Goal: Transaction & Acquisition: Purchase product/service

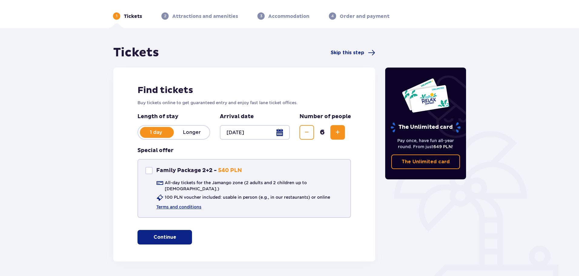
scroll to position [36, 0]
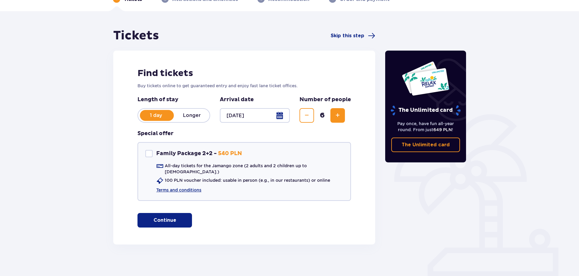
click at [283, 119] on div at bounding box center [255, 115] width 70 height 15
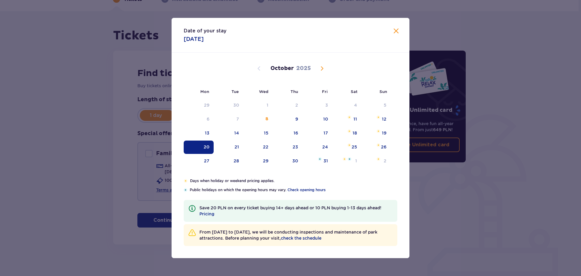
click at [398, 33] on span "Close" at bounding box center [395, 31] width 7 height 7
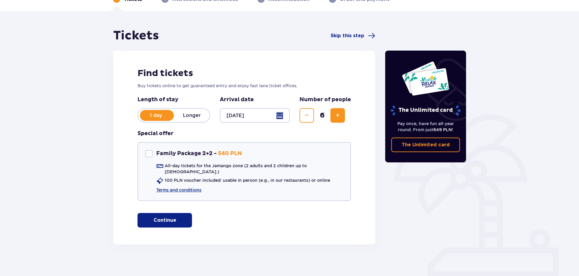
click at [162, 217] on p "Continue" at bounding box center [164, 220] width 23 height 7
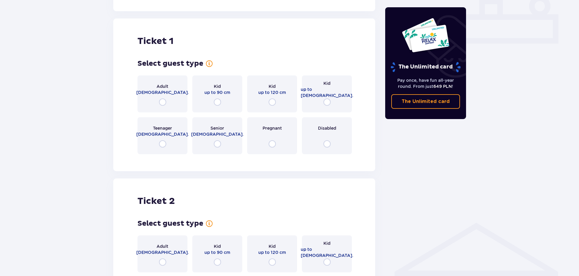
scroll to position [275, 0]
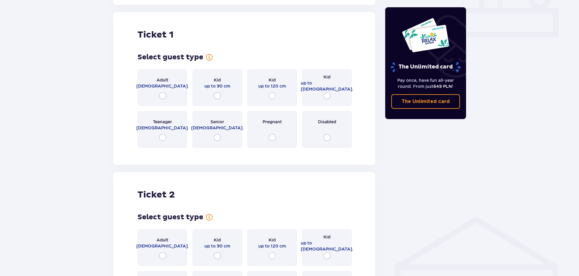
click at [161, 92] on input "radio" at bounding box center [162, 95] width 7 height 7
radio input "true"
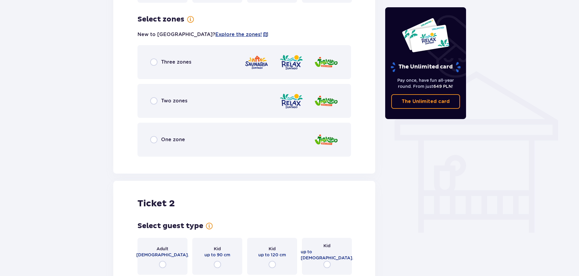
scroll to position [423, 0]
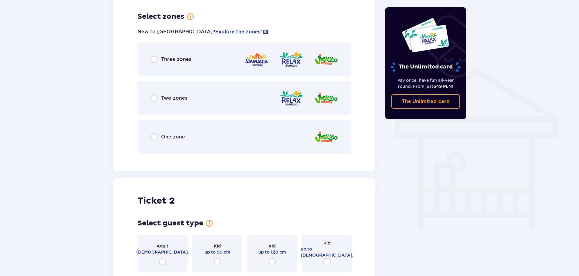
click at [159, 133] on div "One zone" at bounding box center [167, 136] width 35 height 7
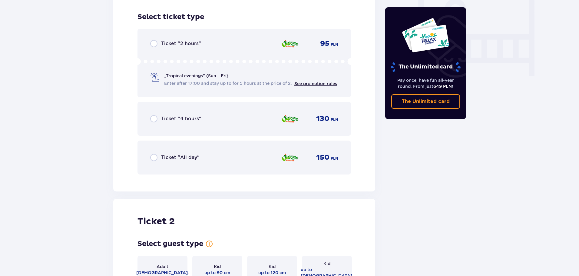
scroll to position [577, 0]
click at [153, 115] on input "radio" at bounding box center [153, 118] width 7 height 7
radio input "true"
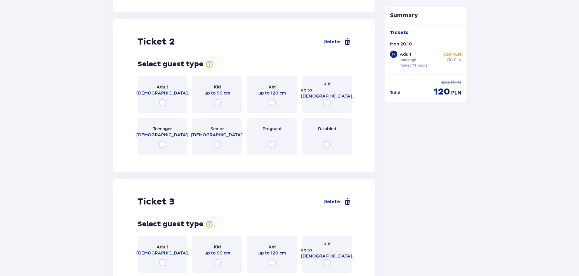
scroll to position [763, 0]
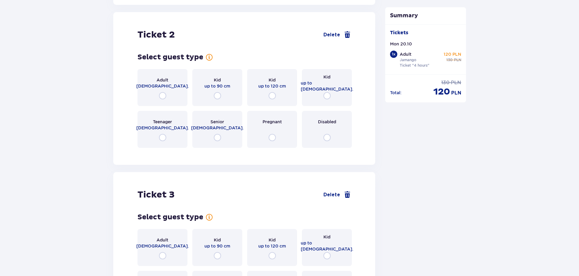
click at [162, 92] on input "radio" at bounding box center [162, 95] width 7 height 7
radio input "true"
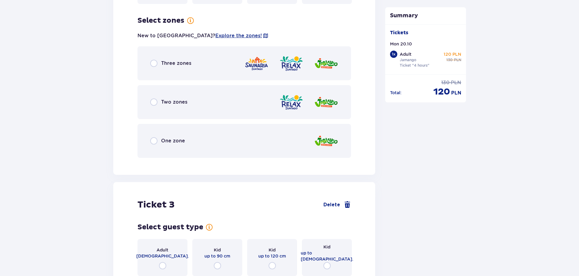
scroll to position [911, 0]
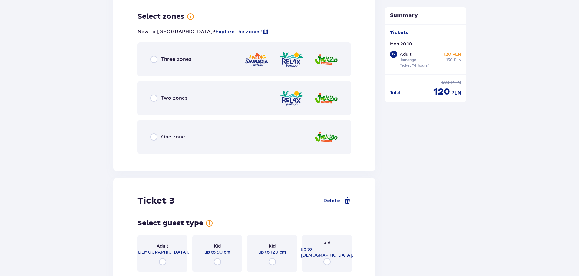
click at [150, 133] on input "radio" at bounding box center [153, 136] width 7 height 7
radio input "true"
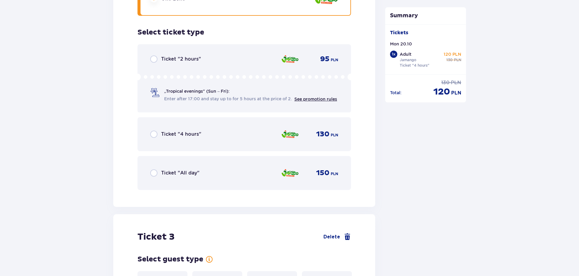
scroll to position [1064, 0]
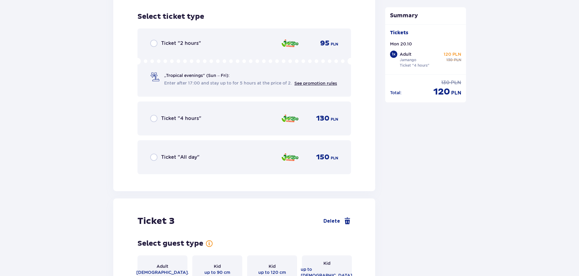
click at [155, 115] on input "radio" at bounding box center [153, 118] width 7 height 7
radio input "true"
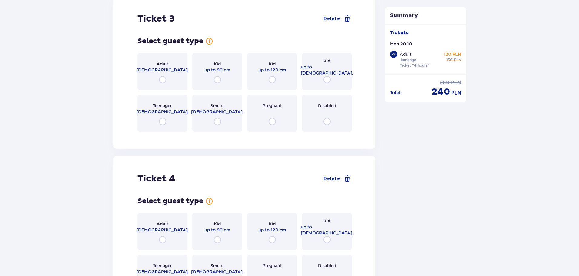
scroll to position [1281, 0]
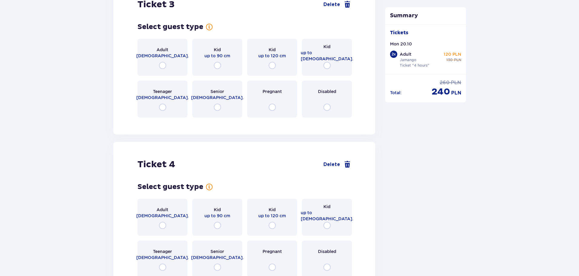
click at [326, 62] on input "radio" at bounding box center [326, 65] width 7 height 7
radio input "true"
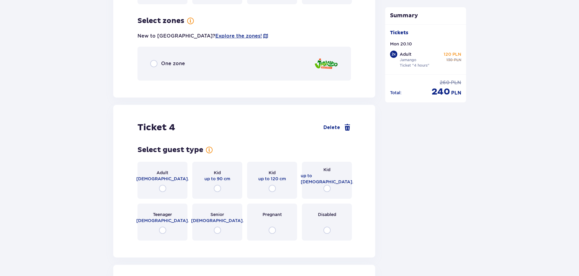
scroll to position [1398, 0]
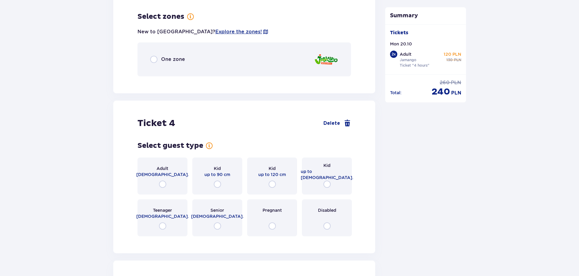
click at [153, 56] on input "radio" at bounding box center [153, 59] width 7 height 7
radio input "true"
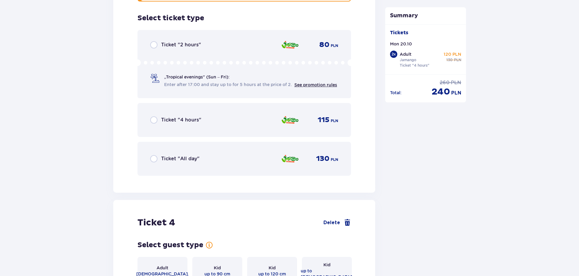
scroll to position [1474, 0]
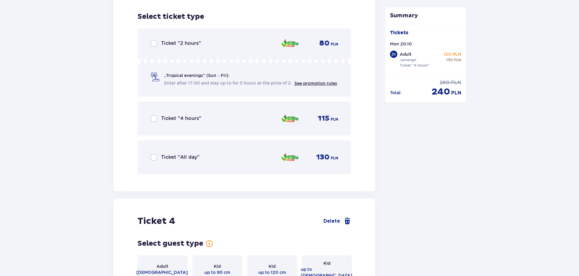
click at [154, 115] on input "radio" at bounding box center [153, 118] width 7 height 7
radio input "true"
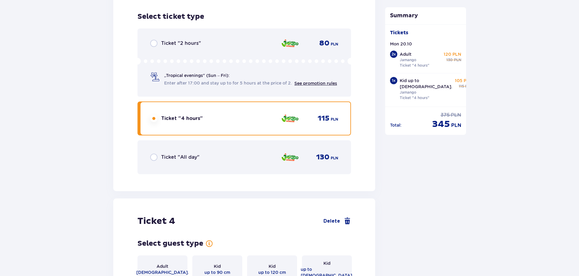
scroll to position [1660, 0]
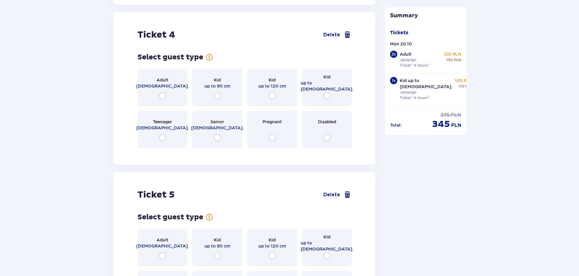
click at [327, 92] on input "radio" at bounding box center [326, 95] width 7 height 7
radio input "true"
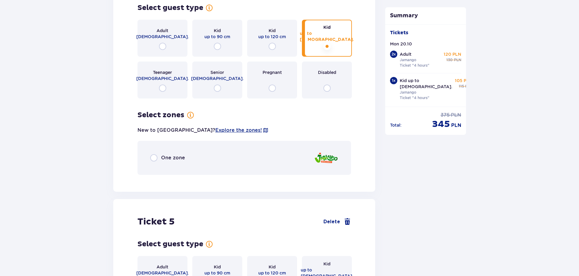
scroll to position [1747, 0]
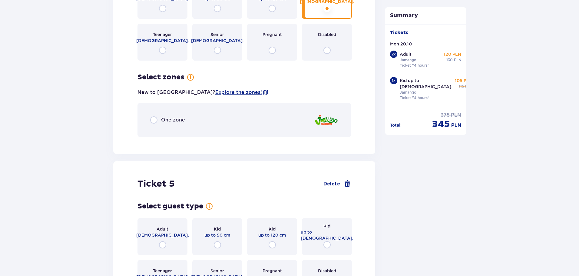
click at [153, 116] on input "radio" at bounding box center [153, 119] width 7 height 7
radio input "true"
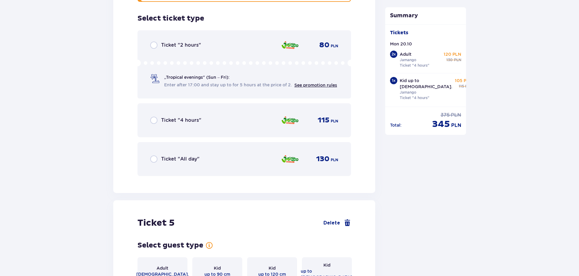
scroll to position [1884, 0]
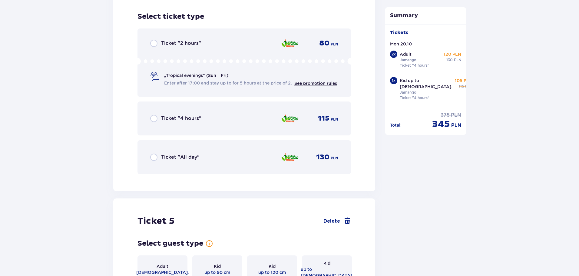
click at [154, 115] on input "radio" at bounding box center [153, 118] width 7 height 7
radio input "true"
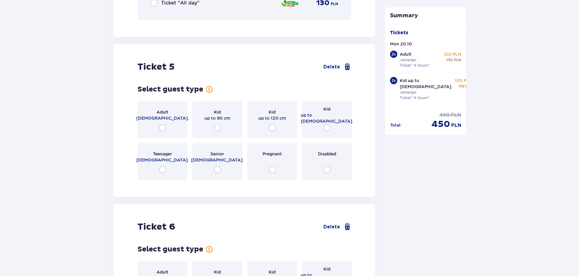
scroll to position [2049, 0]
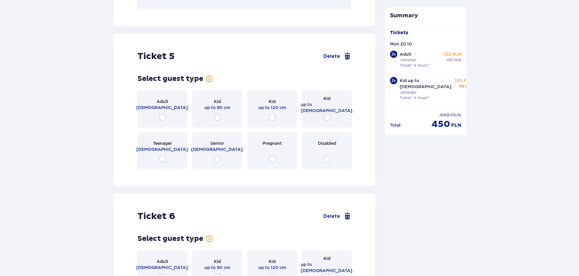
click at [215, 156] on input "radio" at bounding box center [217, 158] width 7 height 7
radio input "true"
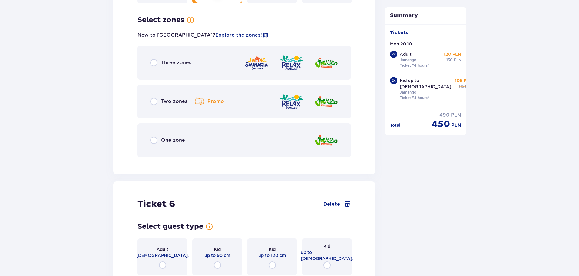
scroll to position [2218, 0]
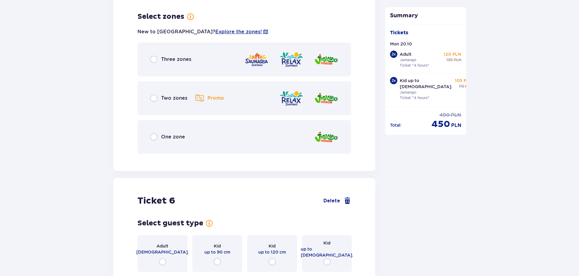
click at [153, 56] on input "radio" at bounding box center [153, 59] width 7 height 7
radio input "true"
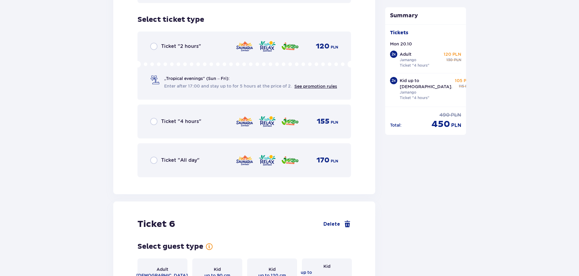
scroll to position [2372, 0]
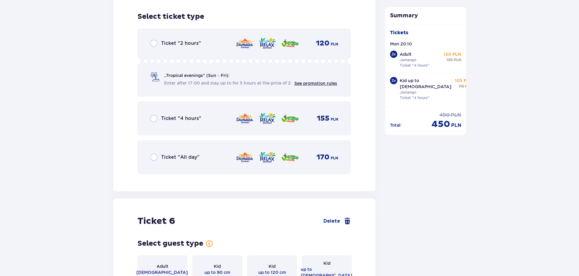
click at [153, 115] on input "radio" at bounding box center [153, 118] width 7 height 7
radio input "true"
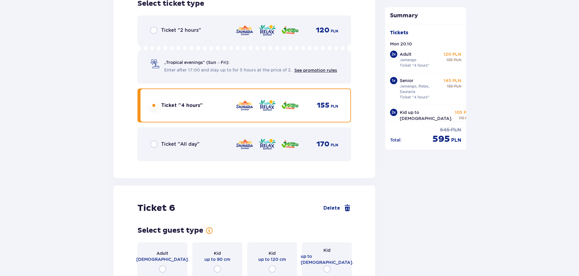
scroll to position [2507, 0]
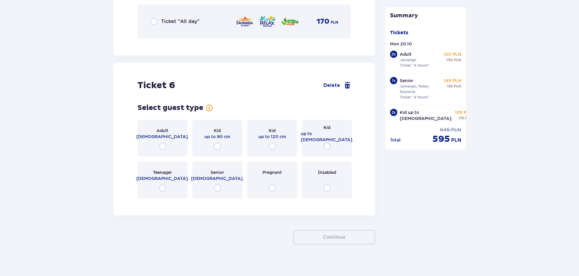
click at [218, 184] on input "radio" at bounding box center [217, 187] width 7 height 7
radio input "true"
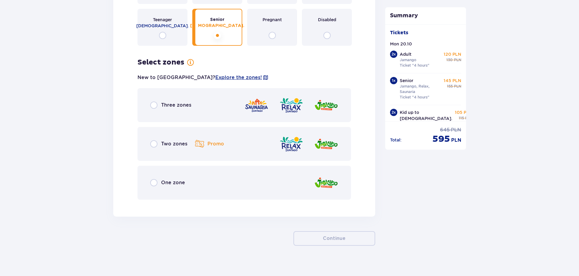
scroll to position [2661, 0]
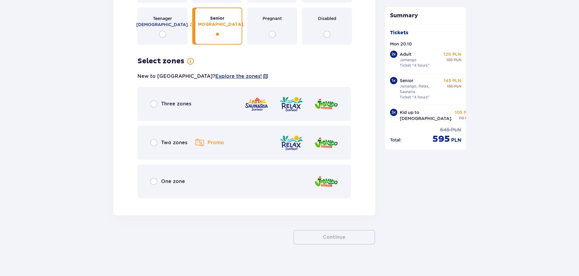
click at [152, 101] on input "radio" at bounding box center [153, 103] width 7 height 7
radio input "true"
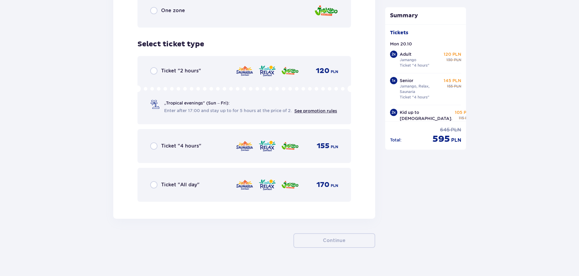
scroll to position [2835, 0]
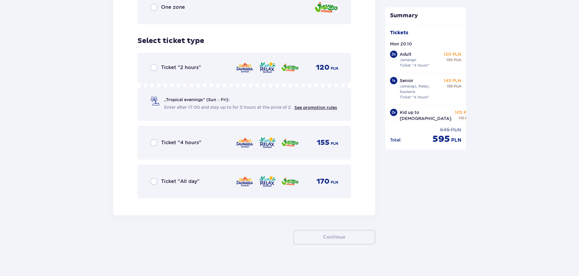
click at [156, 139] on input "radio" at bounding box center [153, 142] width 7 height 7
radio input "true"
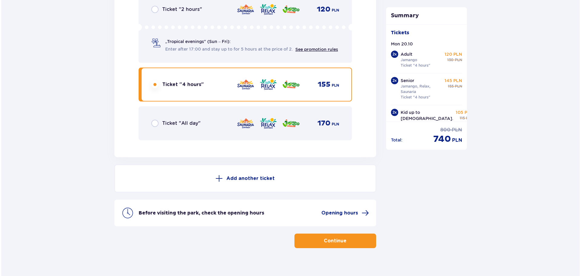
scroll to position [2897, 0]
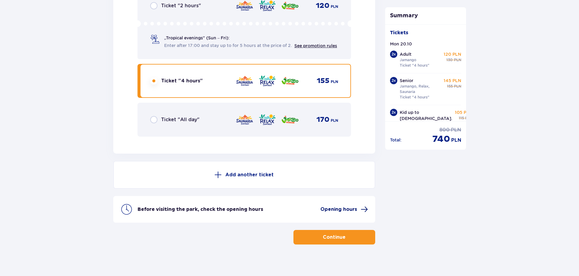
click at [355, 206] on span "Opening hours" at bounding box center [338, 209] width 37 height 7
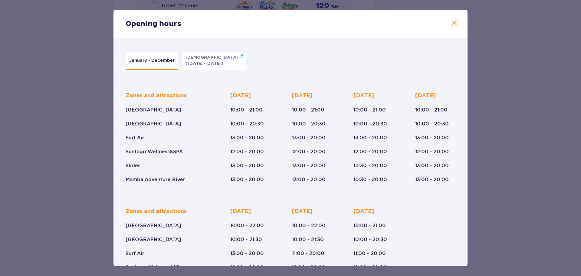
click at [153, 62] on p "January - December" at bounding box center [151, 60] width 45 height 6
click at [451, 22] on span at bounding box center [454, 22] width 7 height 7
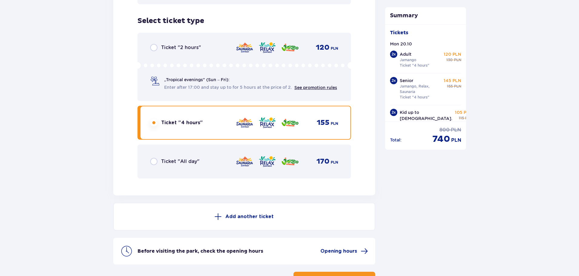
scroll to position [2897, 0]
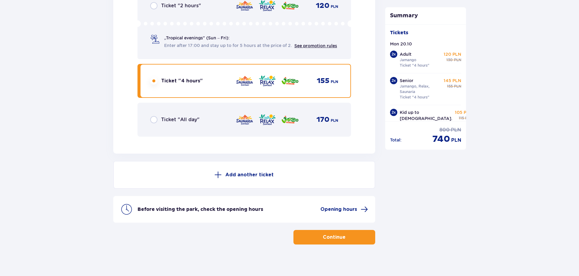
click at [326, 234] on p "Continue" at bounding box center [334, 237] width 23 height 7
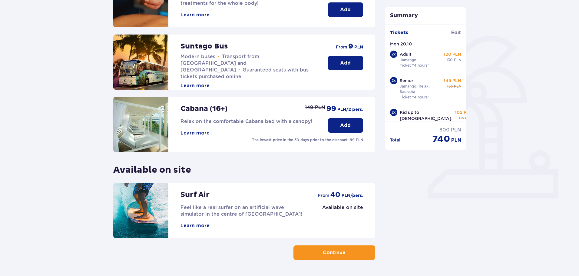
scroll to position [135, 0]
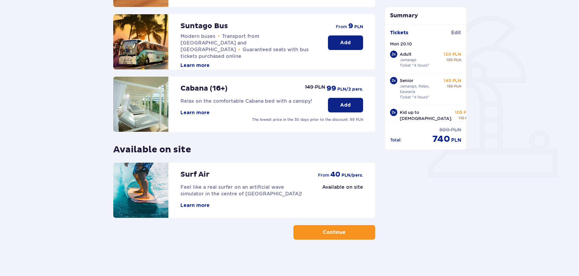
click at [196, 202] on button "Learn more" at bounding box center [194, 205] width 29 height 7
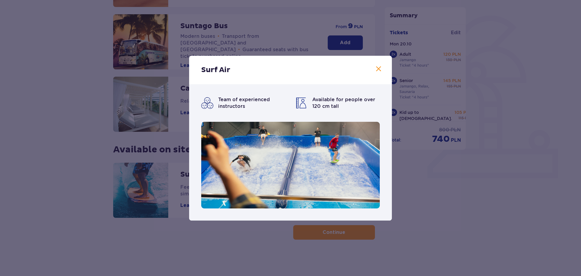
click at [377, 68] on span at bounding box center [378, 68] width 7 height 7
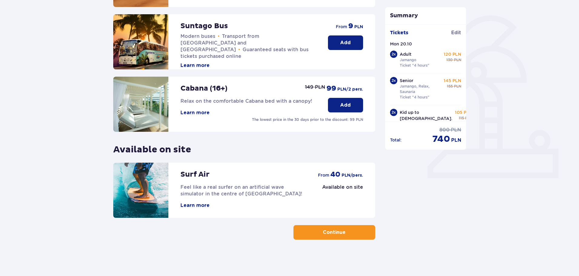
click at [324, 236] on button "Continue" at bounding box center [334, 232] width 82 height 15
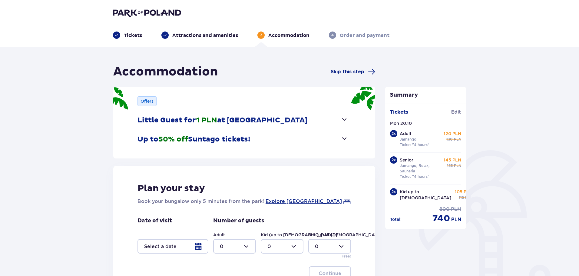
click at [342, 118] on span "button" at bounding box center [343, 119] width 7 height 7
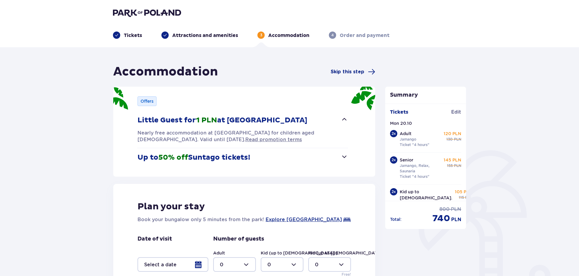
click at [349, 118] on div "Offers Little Guest for 1 PLN at Suntago Village Nearly free accommodation at S…" at bounding box center [244, 132] width 262 height 90
click at [343, 158] on span "button" at bounding box center [343, 156] width 7 height 7
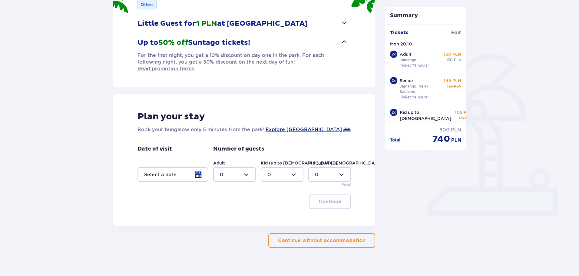
scroll to position [98, 0]
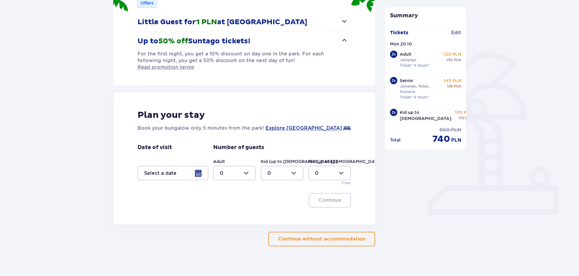
click at [359, 235] on p "Continue without accommodation" at bounding box center [321, 238] width 87 height 7
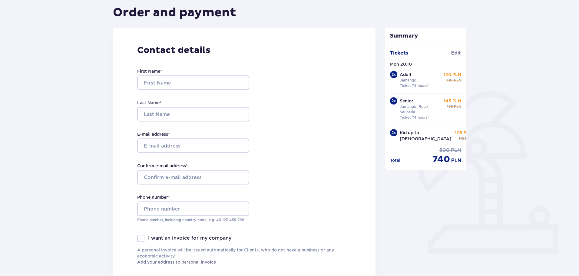
scroll to position [79, 0]
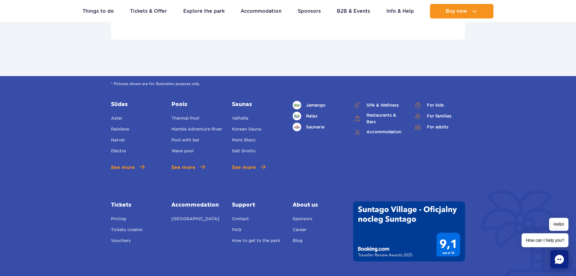
scroll to position [2093, 0]
